Goal: Task Accomplishment & Management: Complete application form

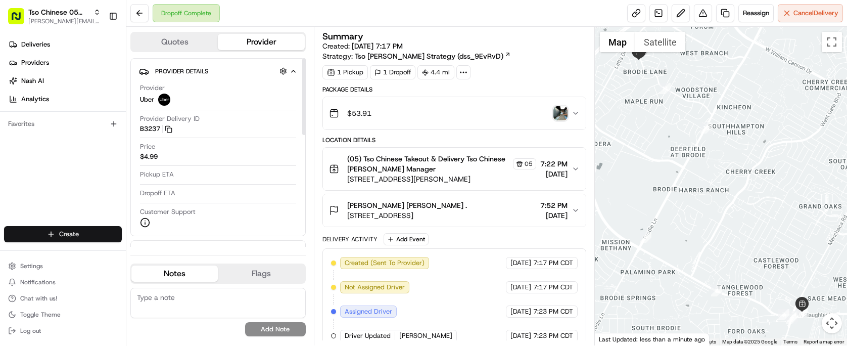
click at [78, 233] on html "Tso Chinese 05 Menchaca [EMAIL_ADDRESS][DOMAIN_NAME] Toggle Sidebar Deliveries …" at bounding box center [423, 173] width 847 height 346
click at [174, 250] on link "Delivery" at bounding box center [182, 253] width 113 height 18
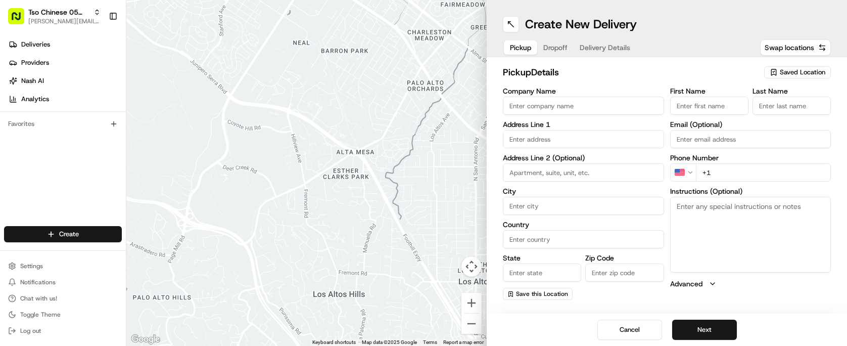
click at [818, 73] on span "Saved Location" at bounding box center [802, 72] width 45 height 9
click at [784, 107] on span "(05) Tso Chinese Takeout & Delivery (05)" at bounding box center [780, 110] width 124 height 9
type input "(05) Tso Chinese Takeout & Delivery"
type input "[STREET_ADDRESS][PERSON_NAME]"
type input "Ste 100"
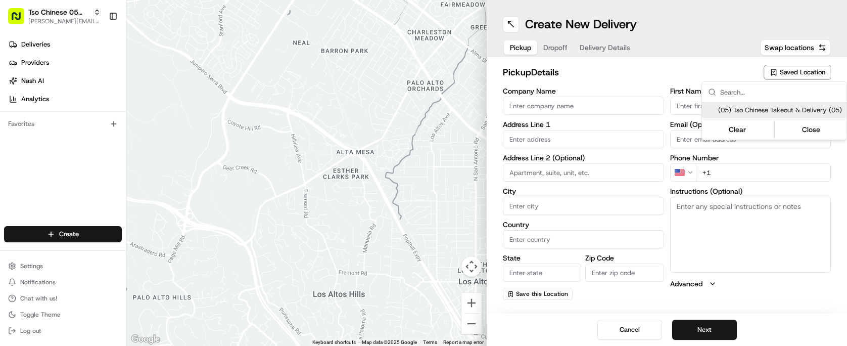
type input "Austin"
type input "US"
type input "[GEOGRAPHIC_DATA]"
type input "78748"
type input "Tso Chinese"
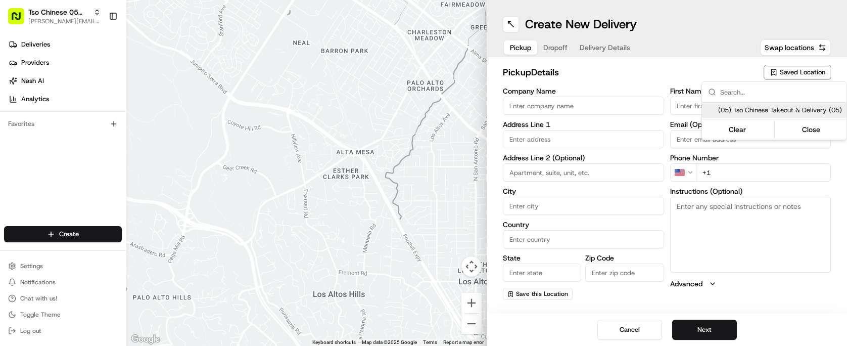
type input "[PERSON_NAME] Manager"
type input "[EMAIL_ADDRESS][DOMAIN_NAME]"
type input "[PHONE_NUMBER]"
type textarea "Submit a picture displaying address & food as Proof of Delivery. Envía una foto…"
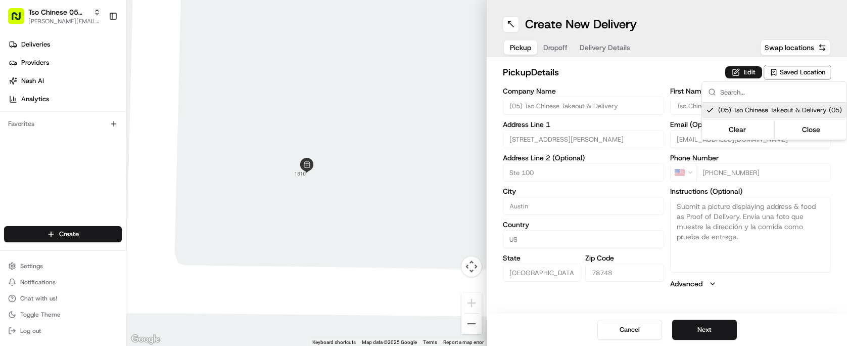
click at [609, 77] on html "Tso Chinese 05 Menchaca [EMAIL_ADDRESS][DOMAIN_NAME] Toggle Sidebar Deliveries …" at bounding box center [423, 173] width 847 height 346
click at [551, 52] on button "Dropoff" at bounding box center [555, 47] width 36 height 14
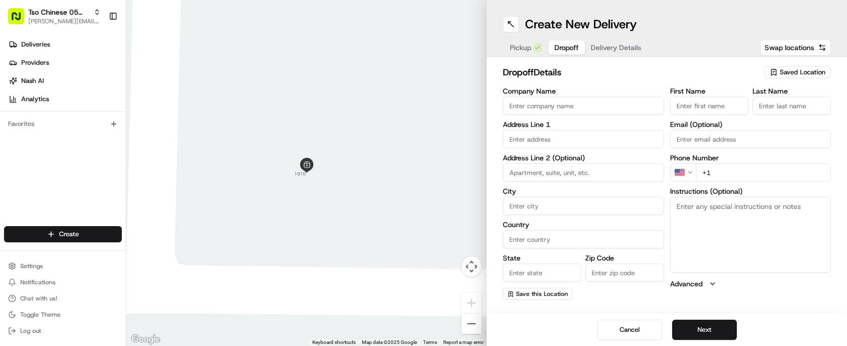
click at [773, 67] on div "Saved Location" at bounding box center [797, 72] width 67 height 12
click at [648, 62] on html "Tso Chinese 05 Menchaca [EMAIL_ADDRESS][DOMAIN_NAME] Toggle Sidebar Deliveries …" at bounding box center [423, 173] width 847 height 346
click at [530, 40] on div "Pickup Dropoff Delivery Details" at bounding box center [576, 47] width 146 height 18
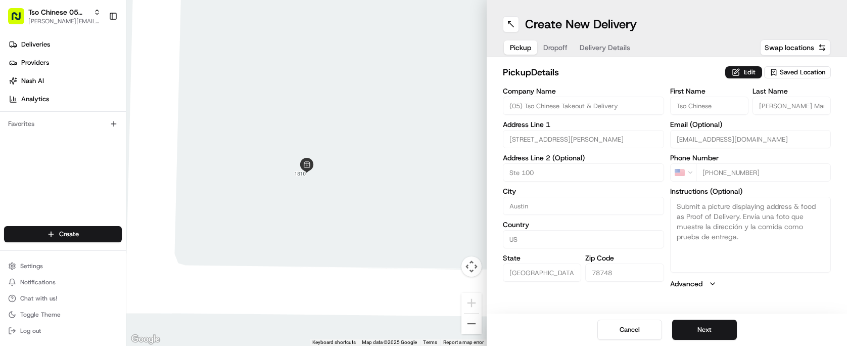
click at [532, 50] on button "Pickup" at bounding box center [520, 47] width 33 height 14
click at [562, 52] on span "Dropoff" at bounding box center [555, 47] width 24 height 10
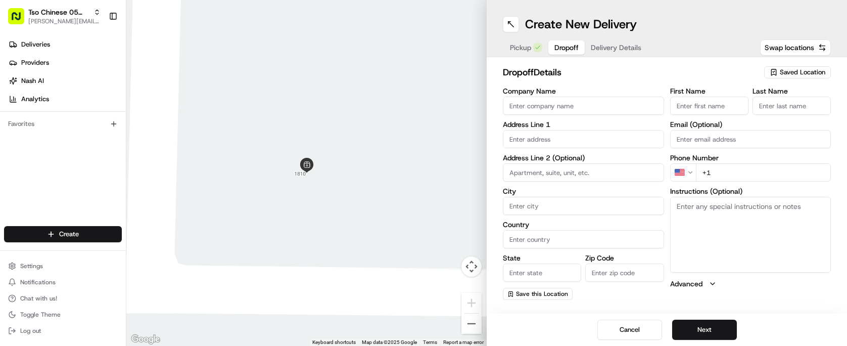
click at [567, 147] on input "text" at bounding box center [583, 139] width 161 height 18
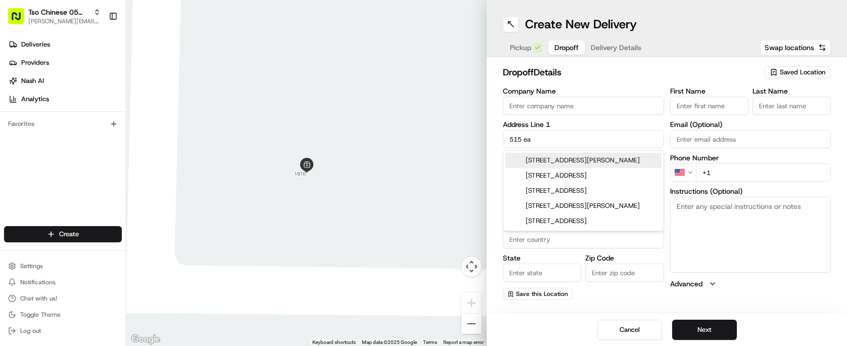
click at [588, 159] on div "[STREET_ADDRESS][PERSON_NAME]" at bounding box center [583, 160] width 156 height 15
type input "[STREET_ADDRESS][PERSON_NAME]"
type input "Austin"
type input "[GEOGRAPHIC_DATA]"
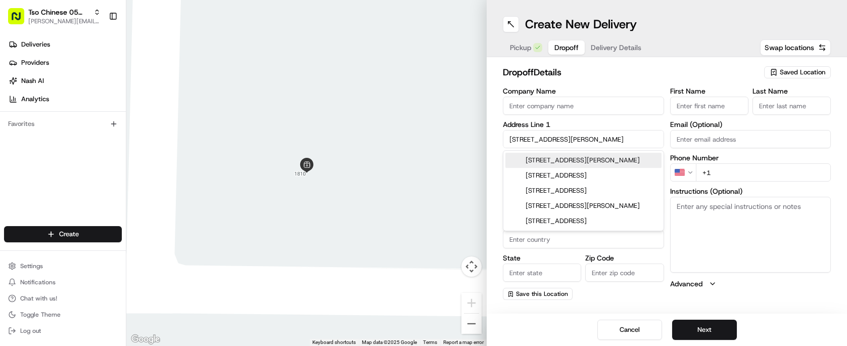
type input "78744"
type input "[STREET_ADDRESS][PERSON_NAME]"
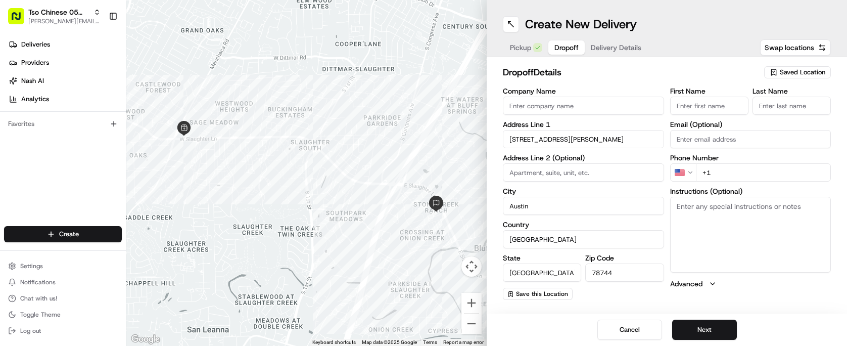
click at [726, 175] on input "+1" at bounding box center [763, 172] width 135 height 18
type input "[PHONE_NUMBER]"
click at [610, 111] on input "Company Name" at bounding box center [583, 106] width 161 height 18
type input "s"
type input "Stillwaters apartment"
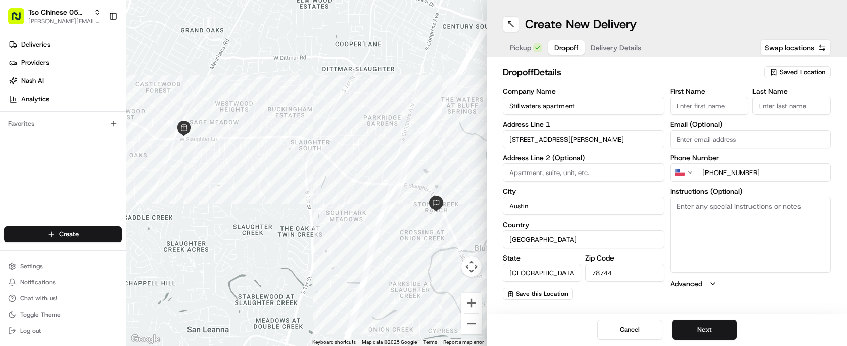
click at [707, 110] on input "First Name" at bounding box center [709, 106] width 78 height 18
type input "[PERSON_NAME]"
click at [785, 111] on input "Last Name" at bounding box center [792, 106] width 78 height 18
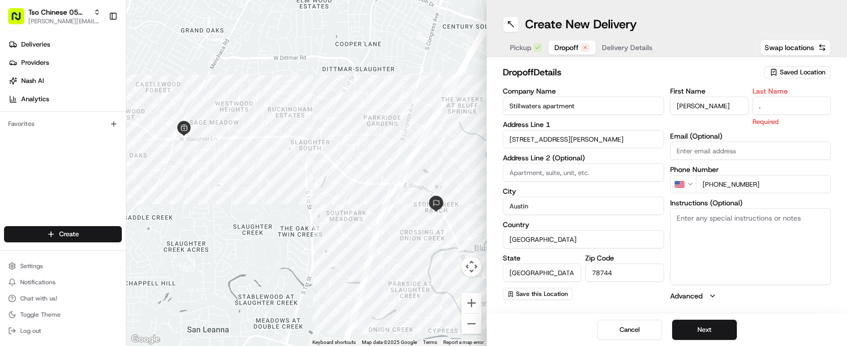
type input "."
click at [726, 232] on textarea "Instructions (Optional)" at bounding box center [750, 246] width 161 height 76
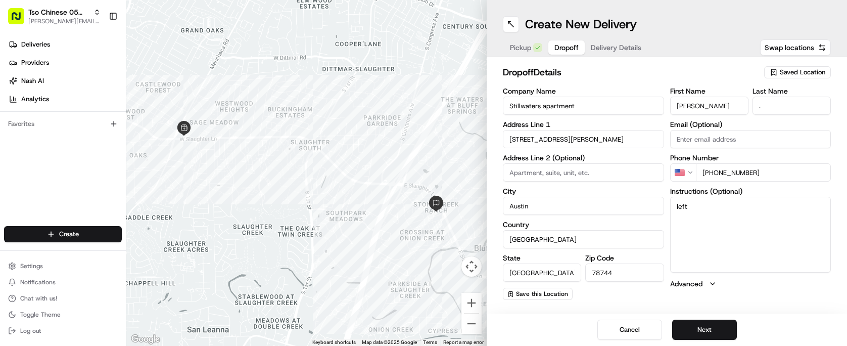
type textarea "left"
click at [714, 219] on textarea "left" at bounding box center [750, 235] width 161 height 76
click at [630, 39] on div "Pickup Dropoff Delivery Details" at bounding box center [576, 47] width 146 height 18
click at [619, 57] on div "Create New Delivery Pickup Dropoff Delivery Details Swap locations" at bounding box center [667, 28] width 360 height 57
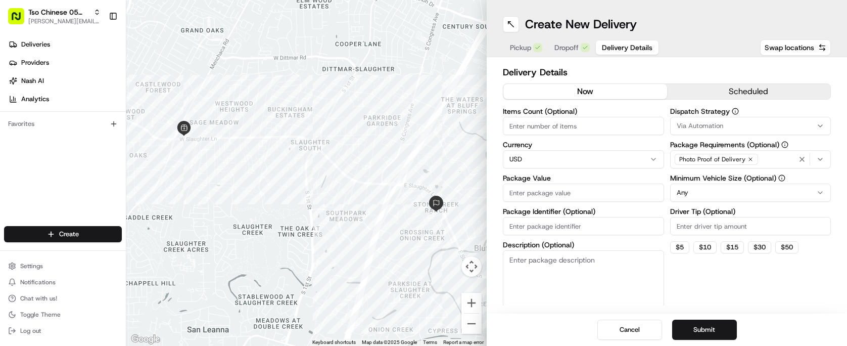
click at [613, 43] on span "Delivery Details" at bounding box center [627, 47] width 51 height 10
click at [564, 128] on input "Items Count (Optional)" at bounding box center [583, 126] width 161 height 18
type input "5"
click at [698, 226] on input "Driver Tip (Optional)" at bounding box center [750, 226] width 161 height 18
click at [681, 247] on button "$ 5" at bounding box center [679, 247] width 19 height 12
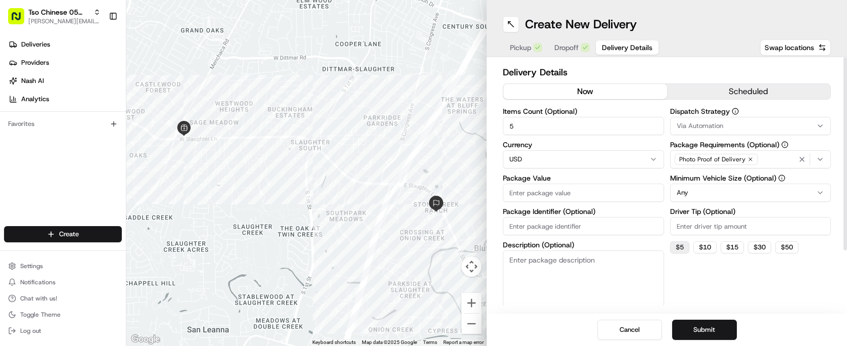
type input "5"
click at [717, 287] on div "Dispatch Strategy Via Automation Package Requirements (Optional) Photo Proof of…" at bounding box center [750, 207] width 161 height 199
click at [710, 129] on span "Via Automation" at bounding box center [700, 125] width 46 height 9
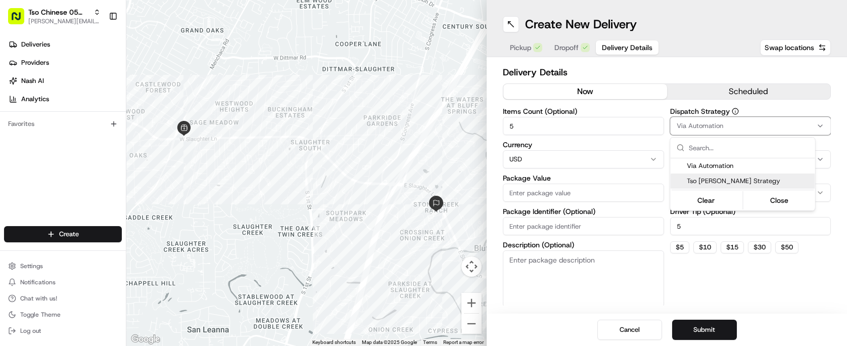
click at [706, 185] on div "Tso [PERSON_NAME] Strategy" at bounding box center [743, 180] width 145 height 15
click at [706, 333] on html "Tso Chinese 05 Menchaca [EMAIL_ADDRESS][DOMAIN_NAME] Toggle Sidebar Deliveries …" at bounding box center [423, 173] width 847 height 346
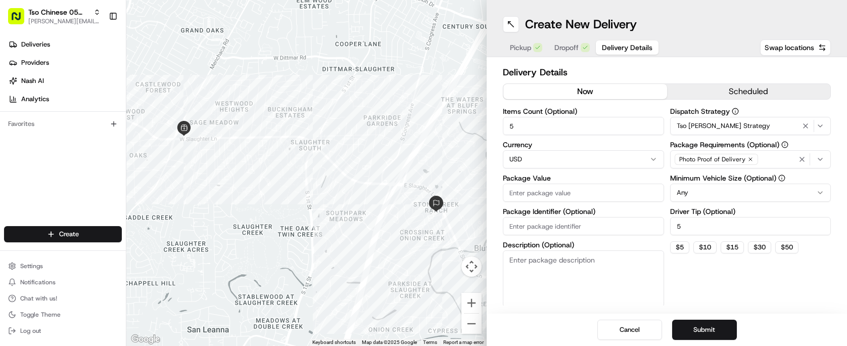
click at [706, 333] on button "Submit" at bounding box center [704, 329] width 65 height 20
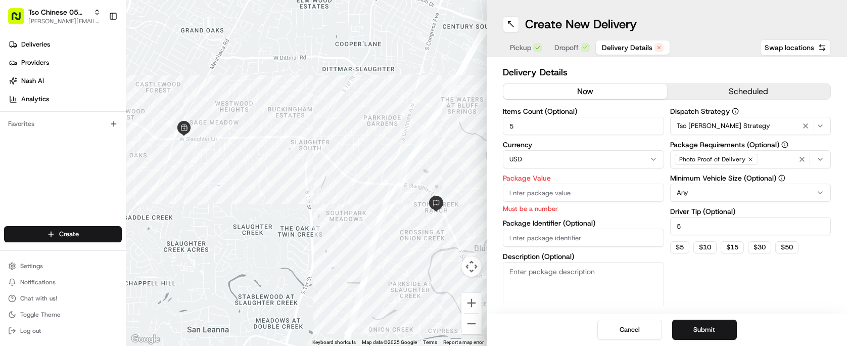
click at [706, 333] on button "Submit" at bounding box center [704, 329] width 65 height 20
click at [557, 200] on input "Package Value" at bounding box center [583, 192] width 161 height 18
type input "5"
type input "10.00"
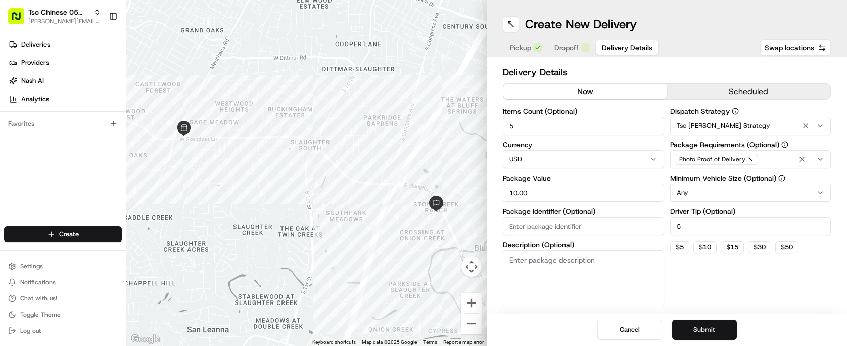
click at [707, 333] on button "Submit" at bounding box center [704, 329] width 65 height 20
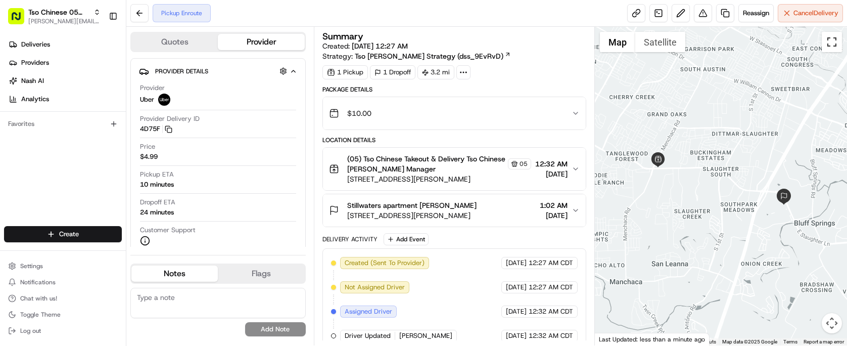
scroll to position [34, 0]
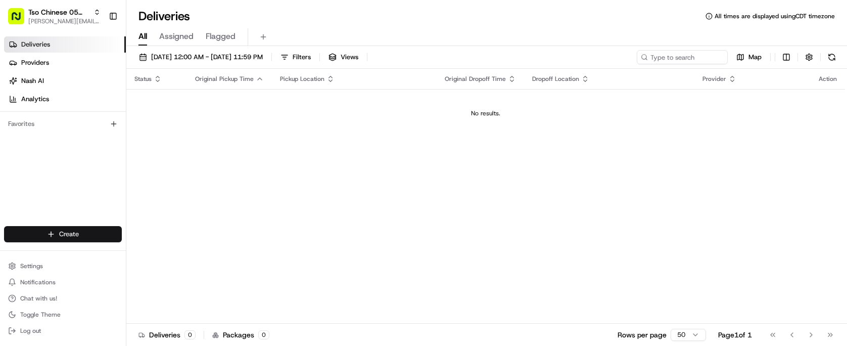
click at [81, 238] on html "Tso Chinese 05 Menchaca paul@tsochinese.com Toggle Sidebar Deliveries Providers…" at bounding box center [423, 173] width 847 height 346
click at [179, 256] on link "Delivery" at bounding box center [182, 253] width 113 height 18
